Goal: Information Seeking & Learning: Check status

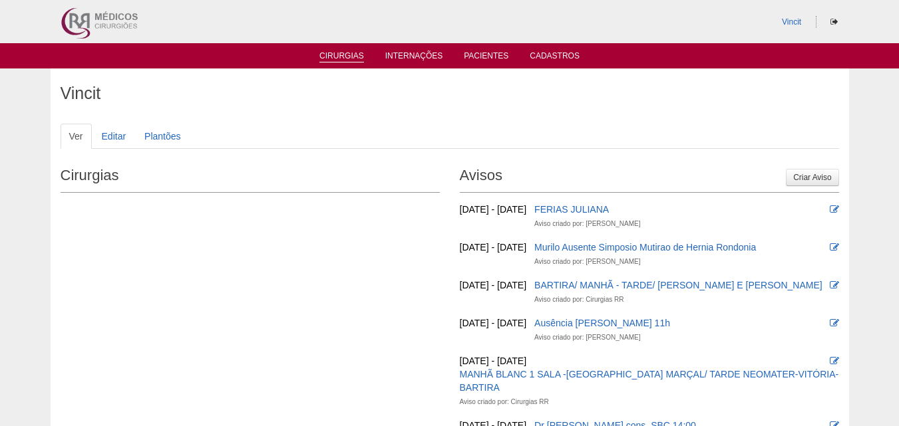
click at [339, 55] on link "Cirurgias" at bounding box center [341, 56] width 45 height 11
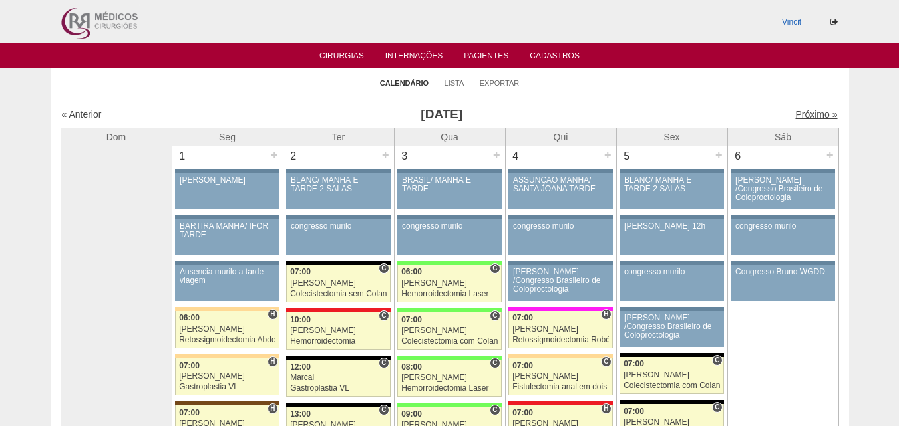
click at [795, 114] on link "Próximo »" at bounding box center [816, 114] width 42 height 11
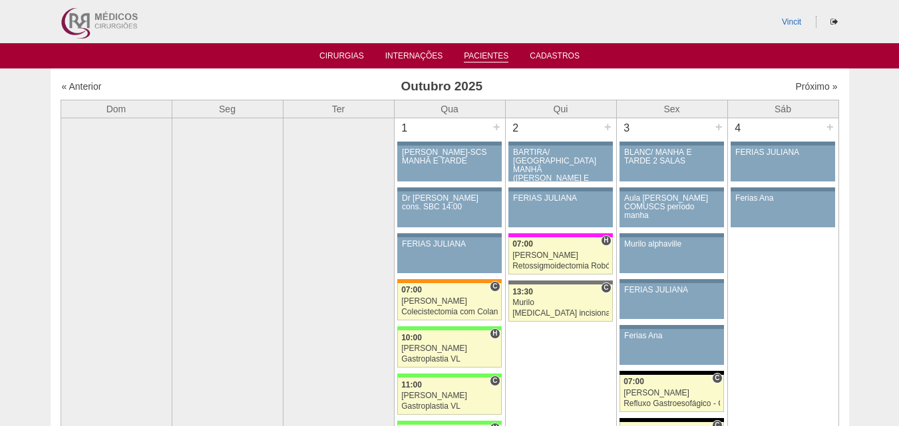
click at [483, 55] on link "Pacientes" at bounding box center [486, 56] width 45 height 11
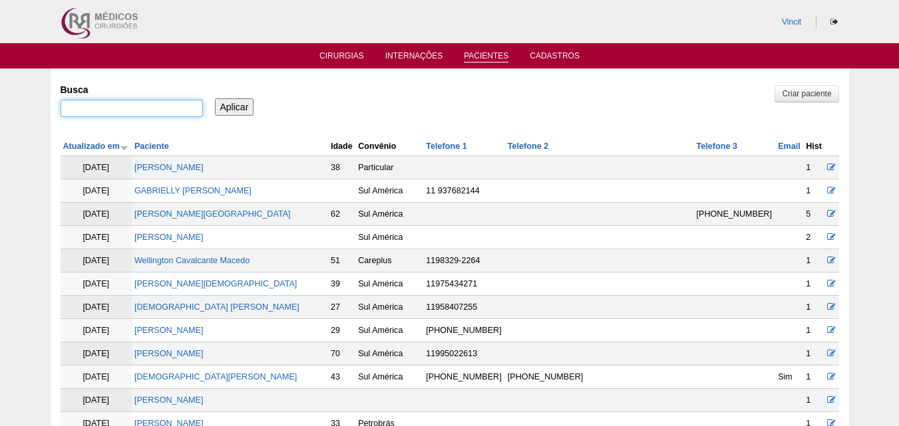
click at [83, 106] on input "Busca" at bounding box center [132, 108] width 142 height 17
type input "camila vallim"
click at [240, 103] on input "Aplicar" at bounding box center [234, 106] width 39 height 17
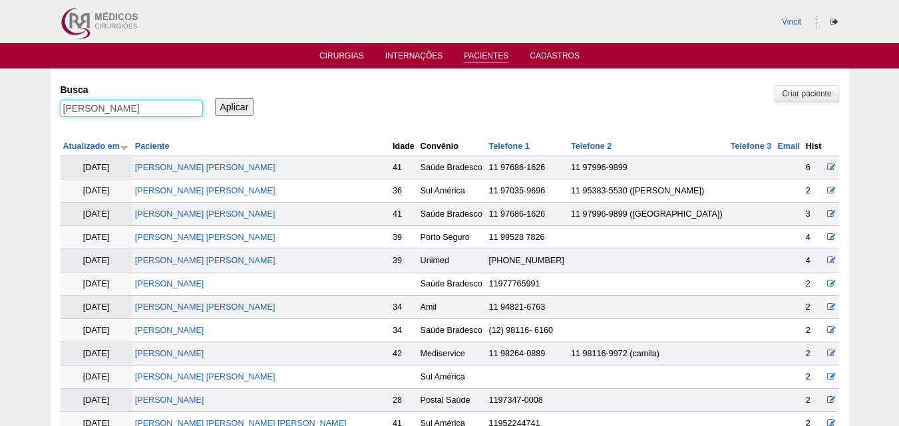
click at [128, 107] on input "camila vallim" at bounding box center [132, 108] width 142 height 17
type input "camila valim"
click at [215, 98] on input "Aplicar" at bounding box center [234, 106] width 39 height 17
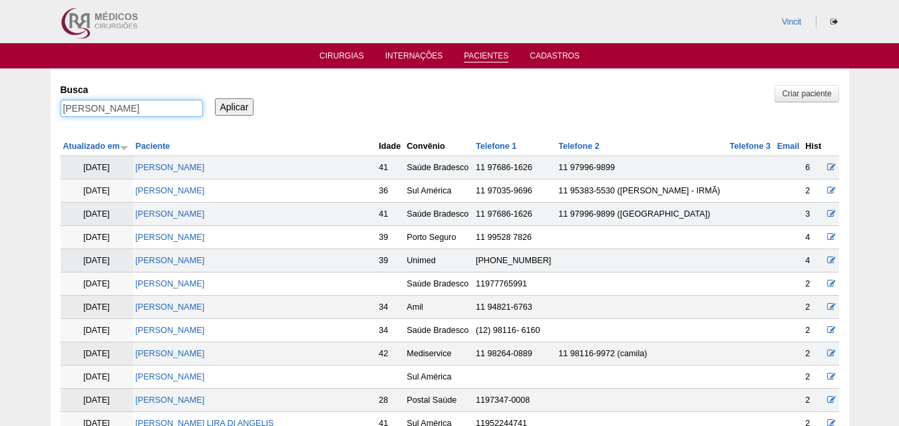
click at [150, 103] on input "[PERSON_NAME]" at bounding box center [132, 108] width 142 height 17
type input "[PERSON_NAME]"
click at [215, 98] on input "Aplicar" at bounding box center [234, 106] width 39 height 17
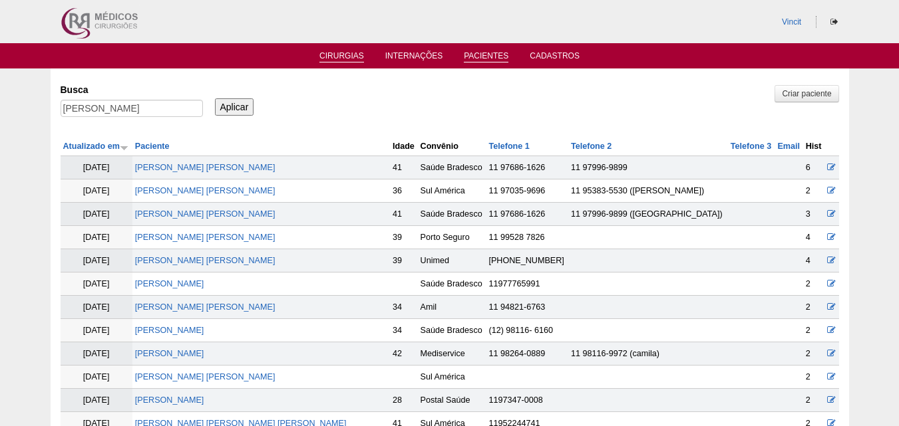
click at [345, 58] on link "Cirurgias" at bounding box center [341, 56] width 45 height 11
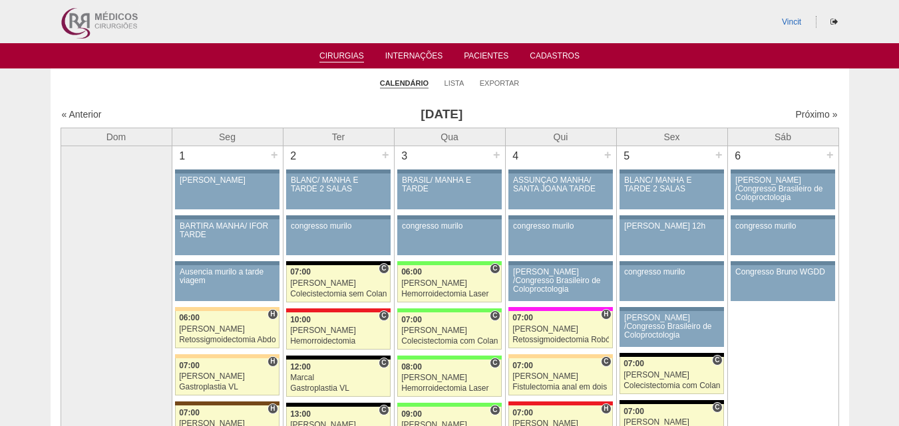
click at [806, 108] on div "Próximo »" at bounding box center [744, 114] width 186 height 13
click at [806, 113] on link "Próximo »" at bounding box center [816, 114] width 42 height 11
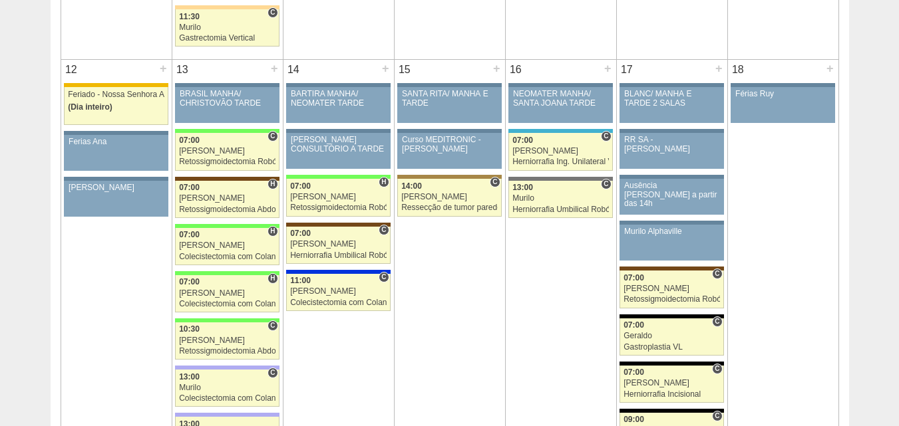
scroll to position [1291, 0]
